Goal: Transaction & Acquisition: Book appointment/travel/reservation

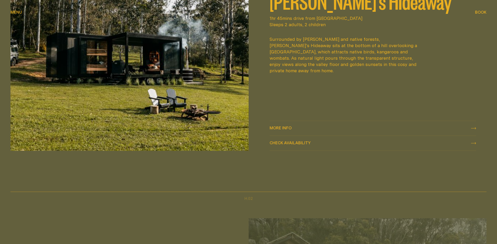
scroll to position [341, 0]
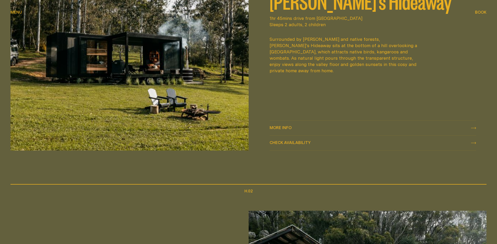
click at [284, 130] on span "More info More info" at bounding box center [281, 128] width 22 height 6
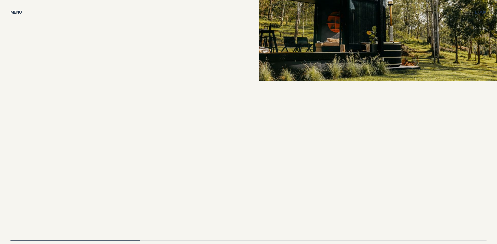
scroll to position [1101, 0]
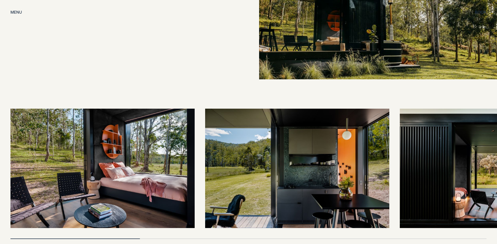
click at [129, 142] on img at bounding box center [102, 169] width 184 height 120
click at [110, 152] on img at bounding box center [102, 169] width 184 height 120
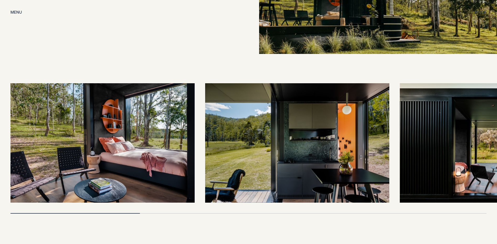
scroll to position [1180, 0]
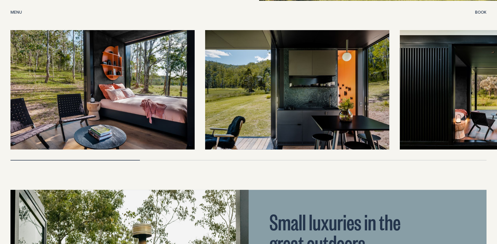
click at [330, 95] on img at bounding box center [297, 90] width 184 height 120
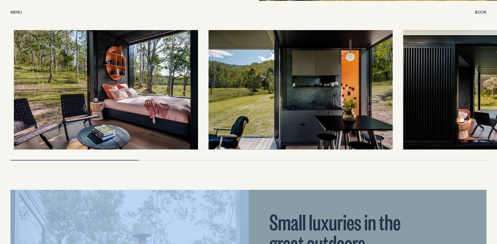
drag, startPoint x: 132, startPoint y: 154, endPoint x: 211, endPoint y: 156, distance: 79.2
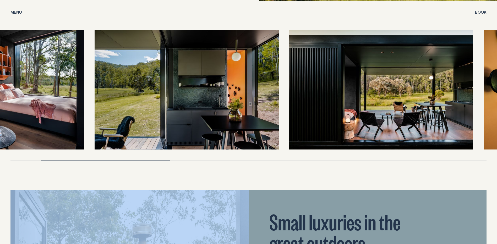
drag, startPoint x: 143, startPoint y: 95, endPoint x: 32, endPoint y: 90, distance: 110.8
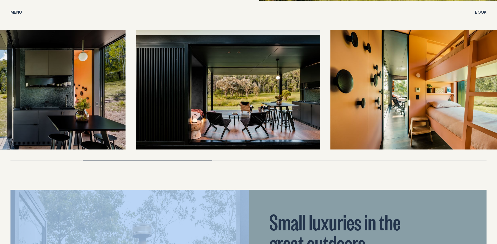
drag, startPoint x: 254, startPoint y: 84, endPoint x: 182, endPoint y: 86, distance: 71.8
click at [182, 86] on img at bounding box center [228, 90] width 184 height 120
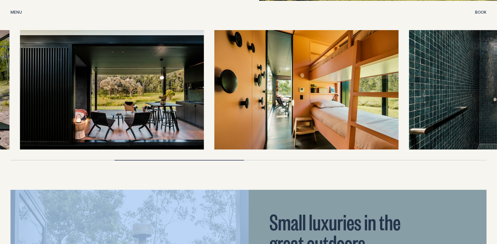
drag, startPoint x: 341, startPoint y: 89, endPoint x: 162, endPoint y: 97, distance: 178.7
click at [162, 97] on img at bounding box center [112, 90] width 184 height 120
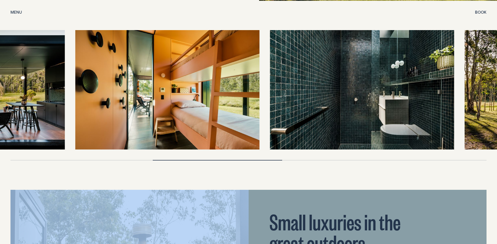
drag, startPoint x: 339, startPoint y: 88, endPoint x: 208, endPoint y: 98, distance: 130.7
click at [208, 98] on img at bounding box center [168, 90] width 184 height 120
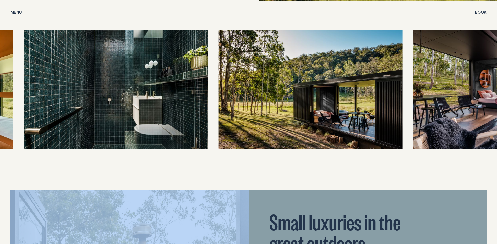
drag, startPoint x: 343, startPoint y: 87, endPoint x: 159, endPoint y: 91, distance: 184.4
click at [159, 91] on img at bounding box center [116, 90] width 184 height 120
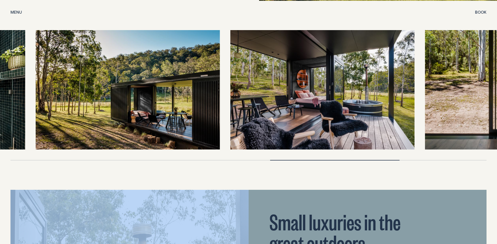
drag, startPoint x: 169, startPoint y: 99, endPoint x: 182, endPoint y: 93, distance: 14.3
click at [182, 93] on img at bounding box center [128, 90] width 184 height 120
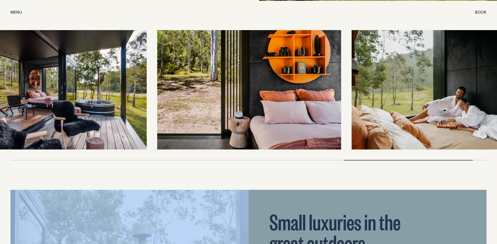
drag, startPoint x: 321, startPoint y: 105, endPoint x: 61, endPoint y: 117, distance: 260.9
click at [61, 117] on img at bounding box center [55, 90] width 184 height 120
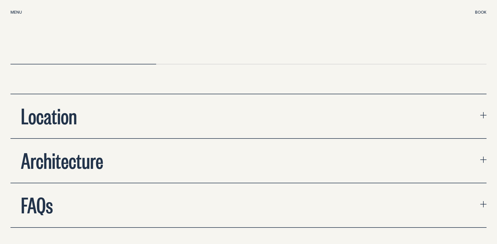
scroll to position [1809, 0]
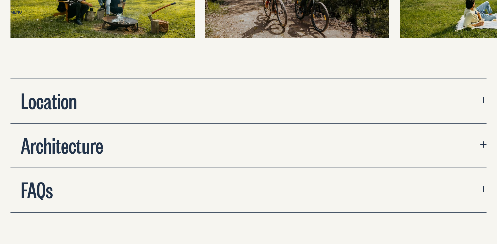
click at [288, 96] on button "Location" at bounding box center [248, 101] width 476 height 44
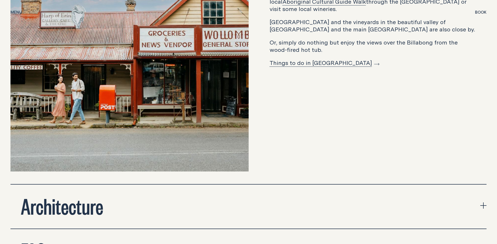
scroll to position [2019, 0]
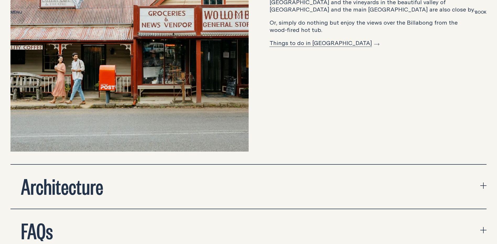
click at [305, 39] on link "Things to do in [GEOGRAPHIC_DATA]" at bounding box center [325, 43] width 110 height 8
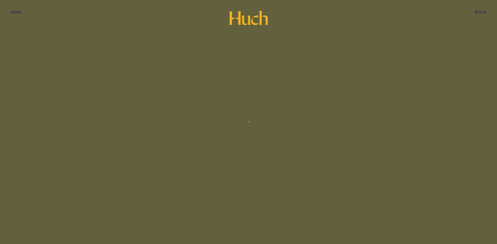
scroll to position [1808, 0]
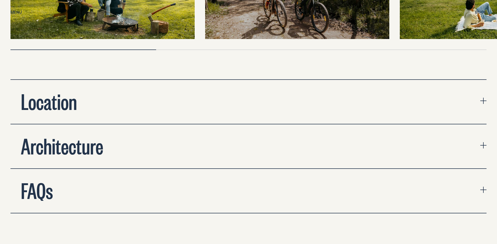
click at [238, 141] on button "Architecture" at bounding box center [248, 147] width 476 height 44
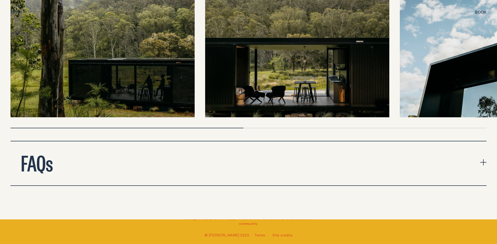
scroll to position [2044, 0]
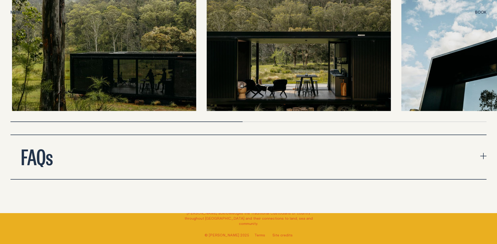
drag, startPoint x: 238, startPoint y: 123, endPoint x: 60, endPoint y: 112, distance: 179.1
click at [60, 113] on div at bounding box center [248, 56] width 476 height 131
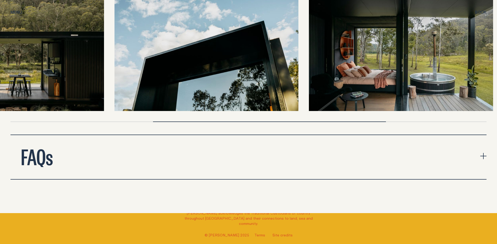
drag, startPoint x: 450, startPoint y: 88, endPoint x: 241, endPoint y: 67, distance: 210.1
click at [164, 80] on img at bounding box center [207, 51] width 184 height 120
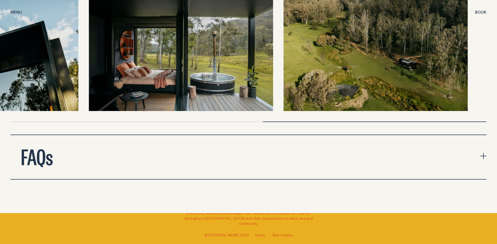
drag, startPoint x: 327, startPoint y: 67, endPoint x: 59, endPoint y: 44, distance: 269.1
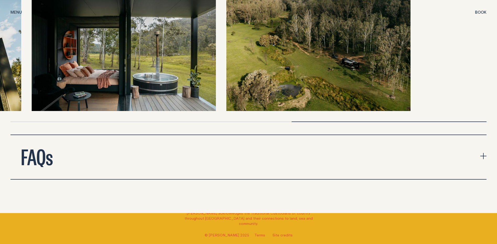
drag, startPoint x: 311, startPoint y: 69, endPoint x: 204, endPoint y: 73, distance: 107.3
click at [227, 77] on img at bounding box center [319, 51] width 184 height 120
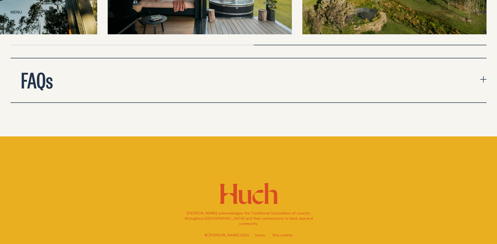
scroll to position [2123, 0]
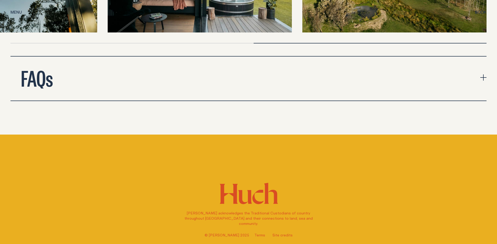
click at [184, 74] on button "FAQs" at bounding box center [248, 79] width 476 height 44
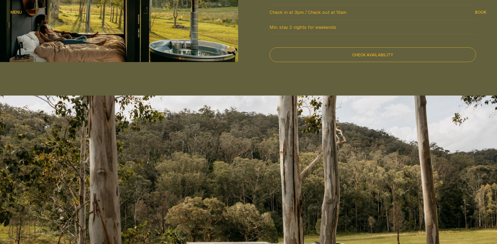
scroll to position [471, 0]
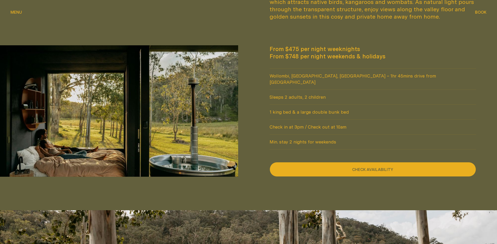
click at [389, 162] on button "Check availability" at bounding box center [373, 169] width 207 height 15
select select "******"
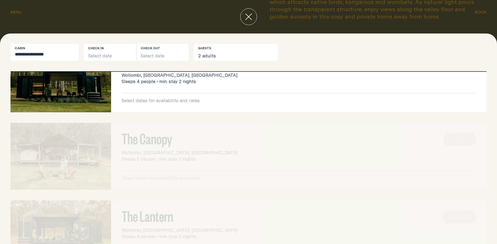
scroll to position [0, 0]
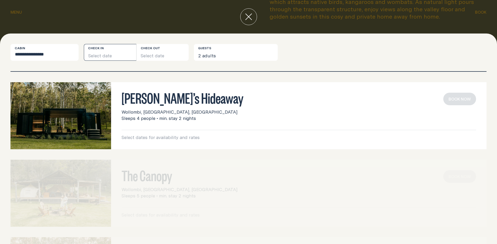
click at [94, 56] on button "Select date" at bounding box center [110, 52] width 52 height 17
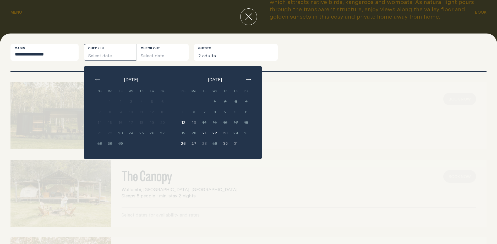
click at [248, 78] on button "button" at bounding box center [248, 80] width 6 height 6
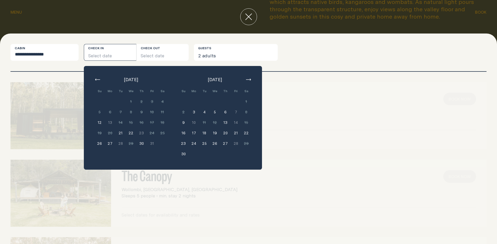
click at [248, 78] on button "button" at bounding box center [248, 80] width 6 height 6
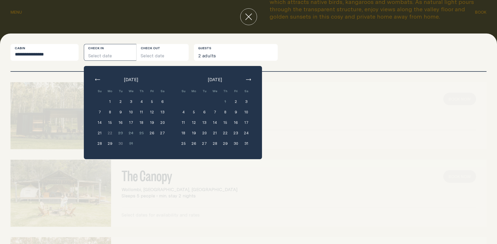
click at [235, 101] on button "2" at bounding box center [236, 101] width 10 height 10
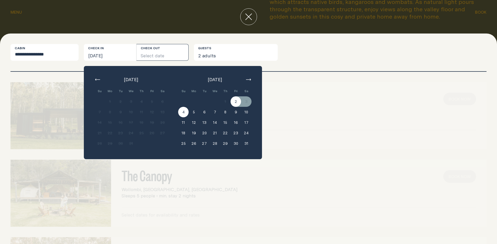
click at [181, 112] on button "4" at bounding box center [183, 112] width 10 height 10
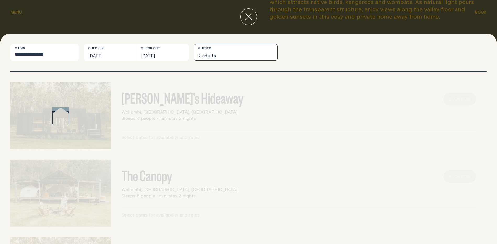
click at [220, 52] on button "2 adults" at bounding box center [236, 52] width 84 height 17
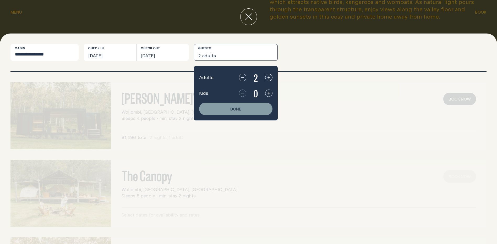
click at [269, 95] on icon "button" at bounding box center [269, 93] width 4 height 4
click at [255, 107] on button "Done" at bounding box center [235, 109] width 73 height 13
